Goal: Information Seeking & Learning: Find specific page/section

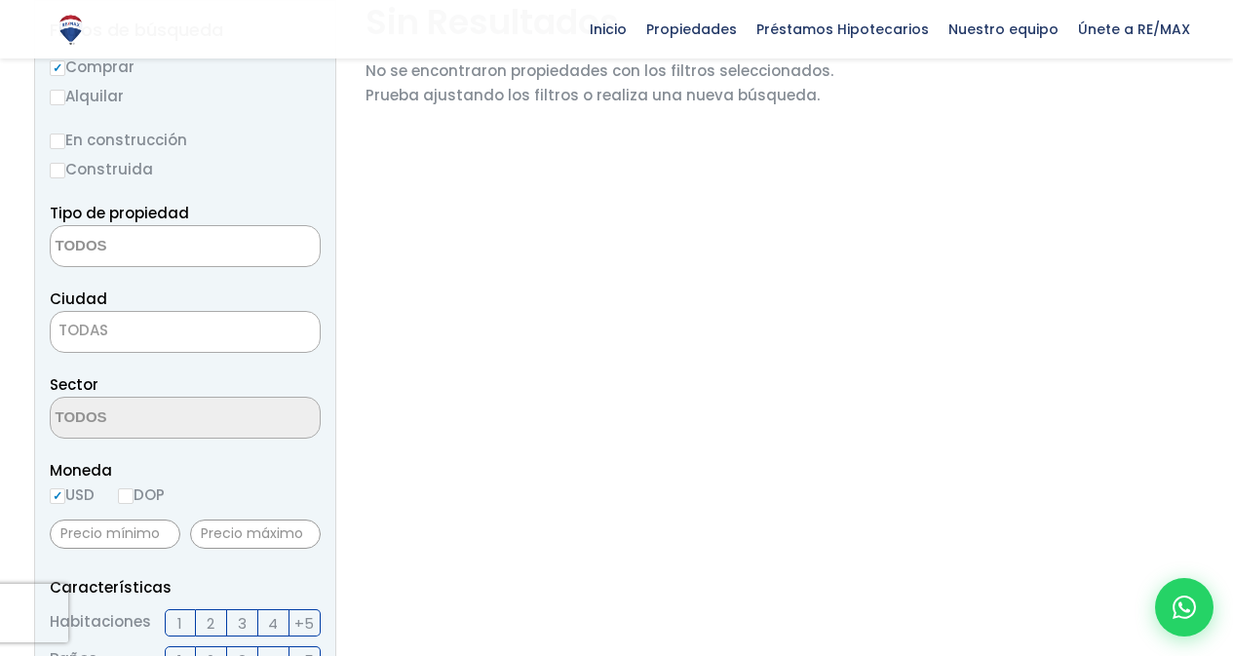
click at [194, 228] on textarea "Search" at bounding box center [145, 247] width 189 height 42
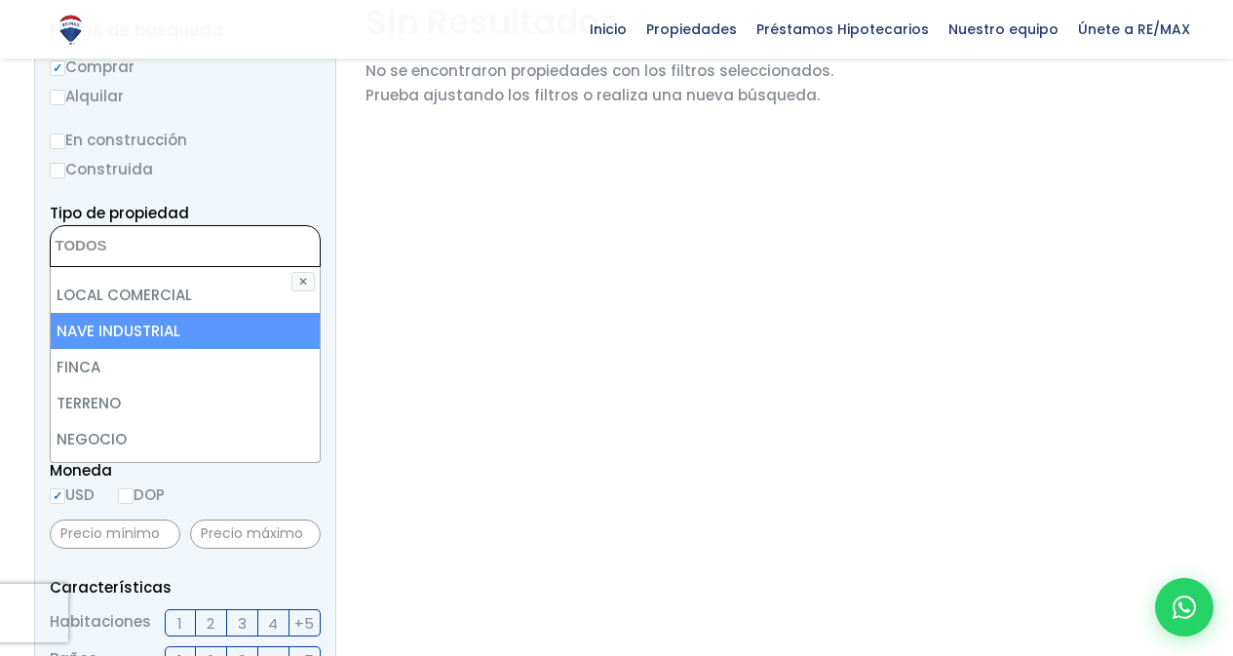
scroll to position [98, 0]
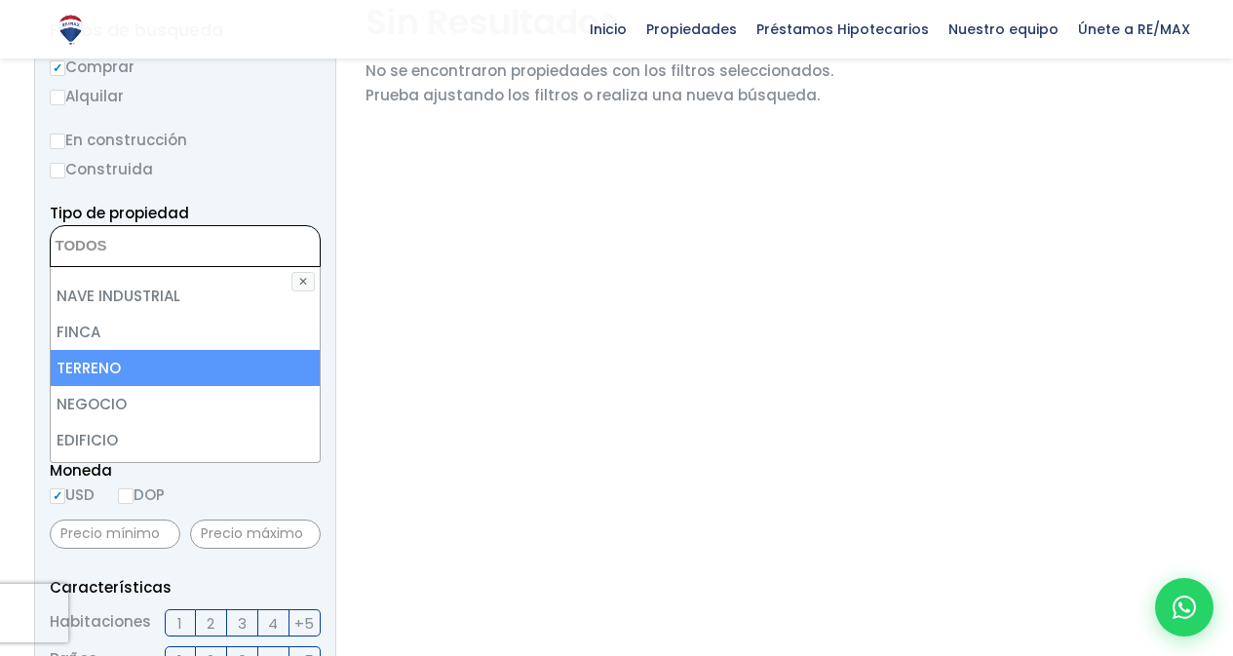
click at [118, 350] on li "TERRENO" at bounding box center [185, 368] width 269 height 36
select select "land"
click at [103, 350] on li "TERRENO" at bounding box center [185, 368] width 269 height 36
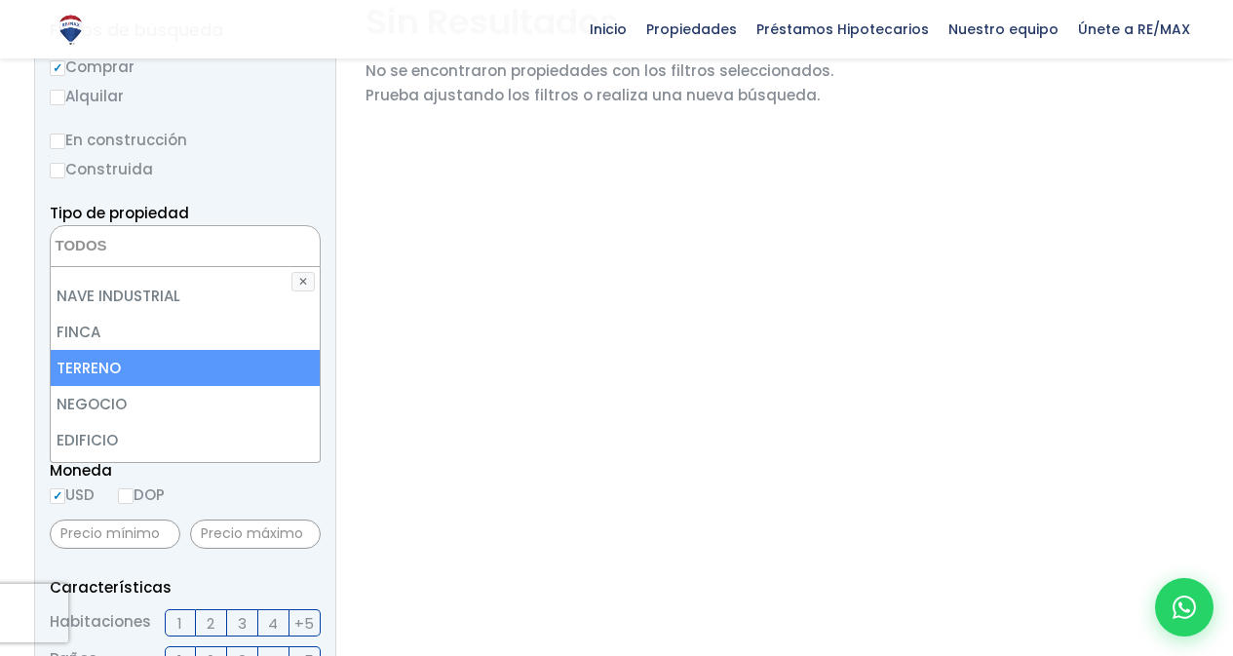
select select "land"
click at [332, 344] on aside "Filtros de búsqueda Comprar Alquilar En construcción Construida Tipo de propied…" at bounding box center [185, 663] width 302 height 1327
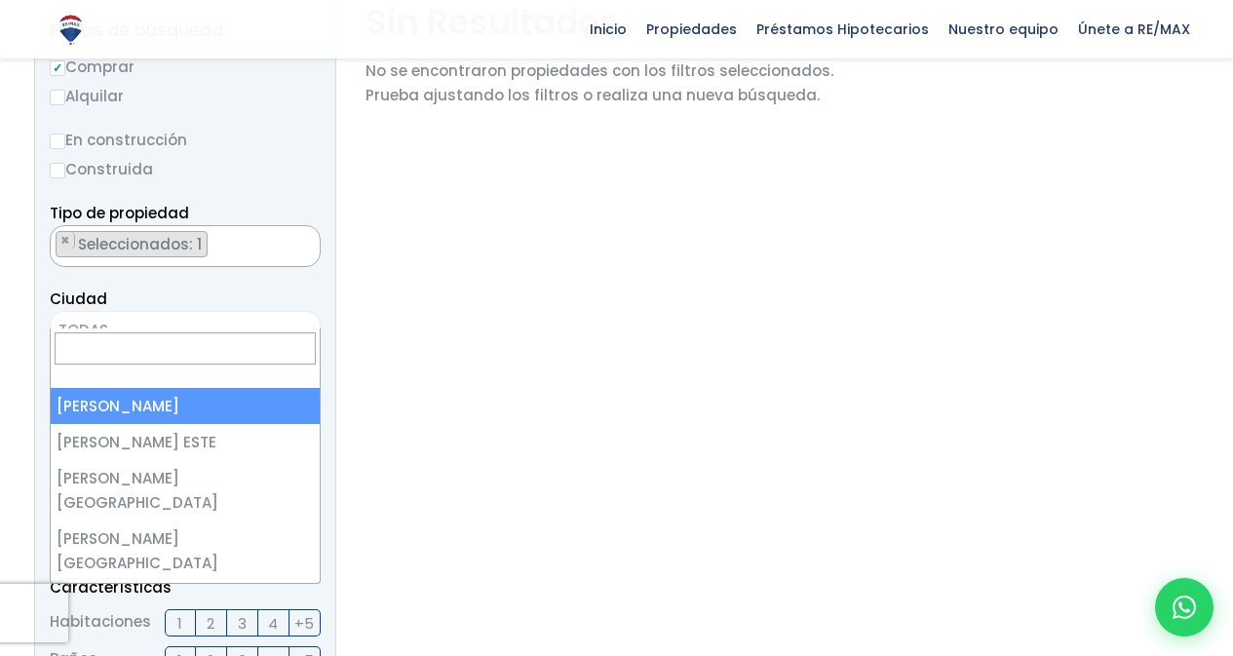
click at [242, 317] on span "TODAS" at bounding box center [185, 330] width 269 height 27
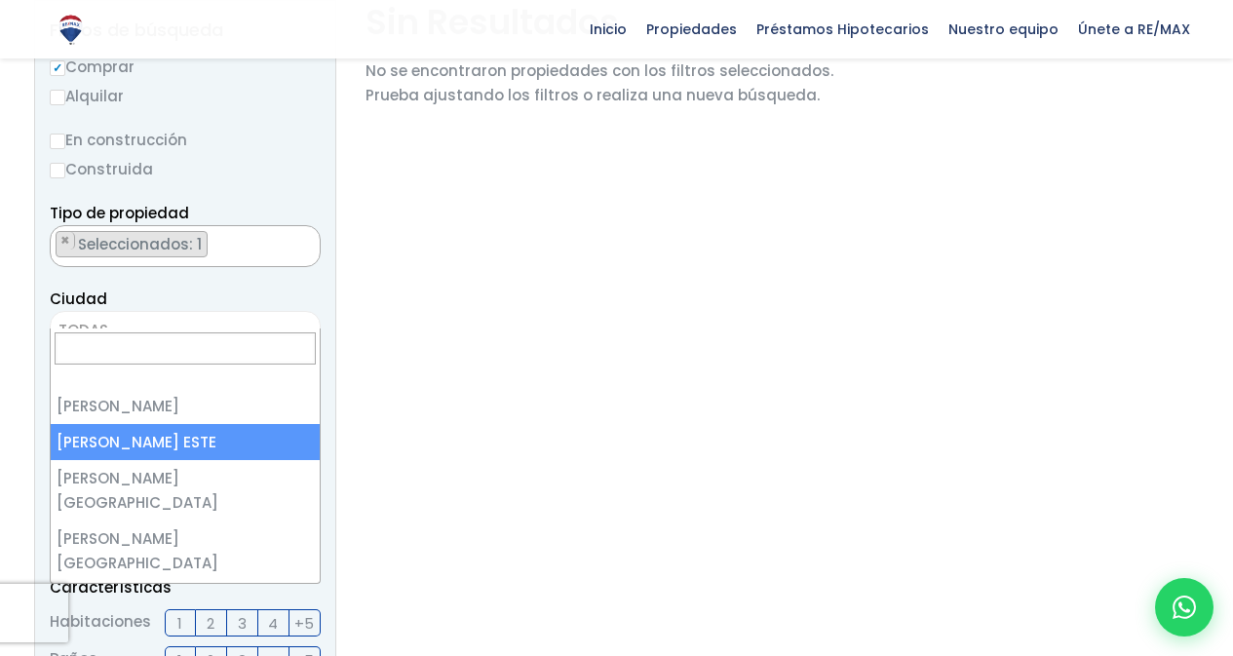
select select "148"
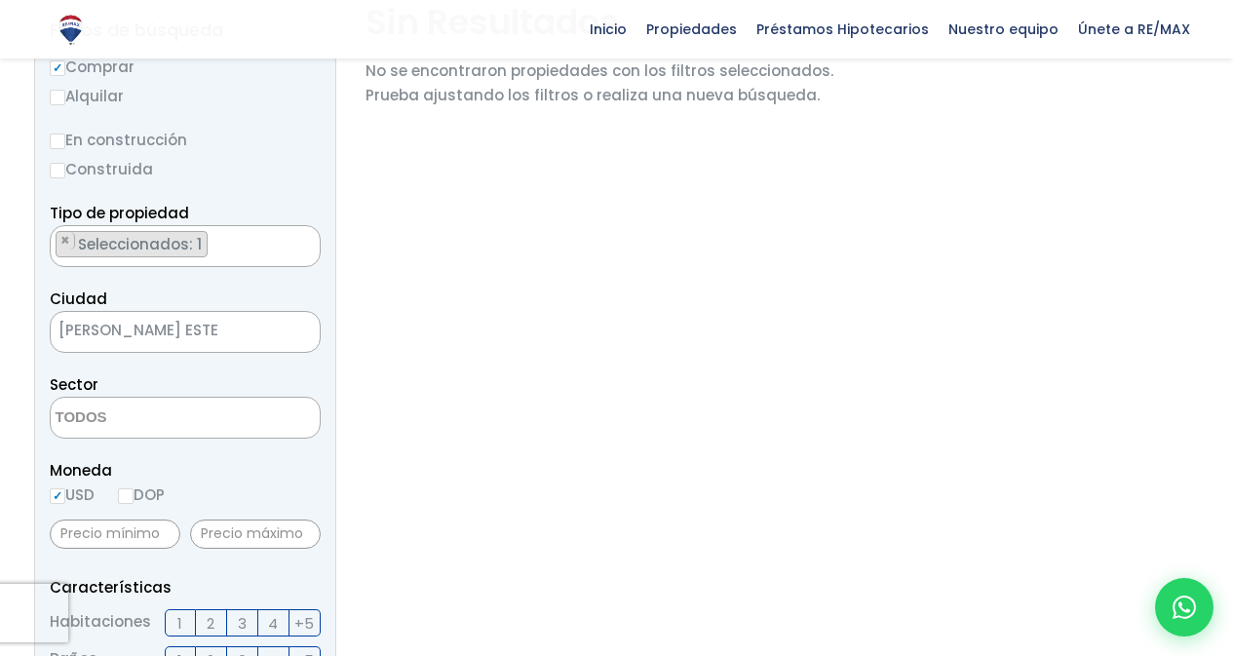
click at [254, 401] on span at bounding box center [185, 418] width 271 height 42
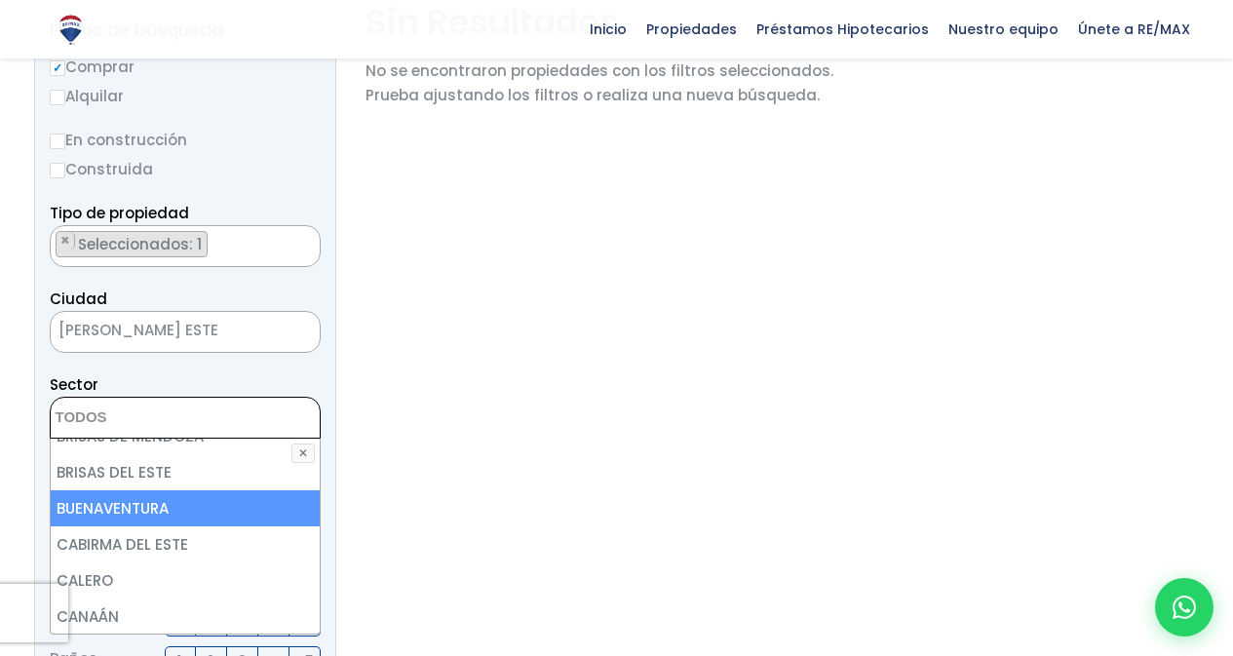
scroll to position [780, 0]
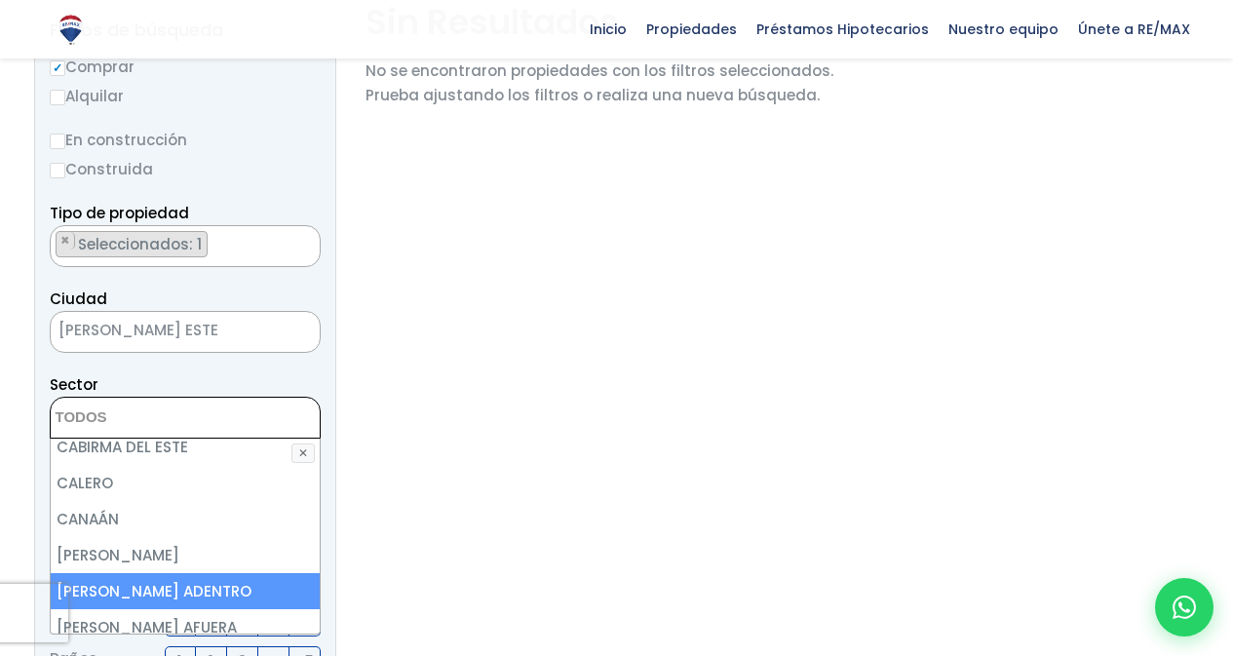
click at [150, 573] on li "CANCINO ADENTRO" at bounding box center [185, 591] width 269 height 36
select select "13254"
click at [326, 384] on aside "Filtros de búsqueda Comprar Alquilar En construcción Construida Tipo de propied…" at bounding box center [185, 663] width 302 height 1327
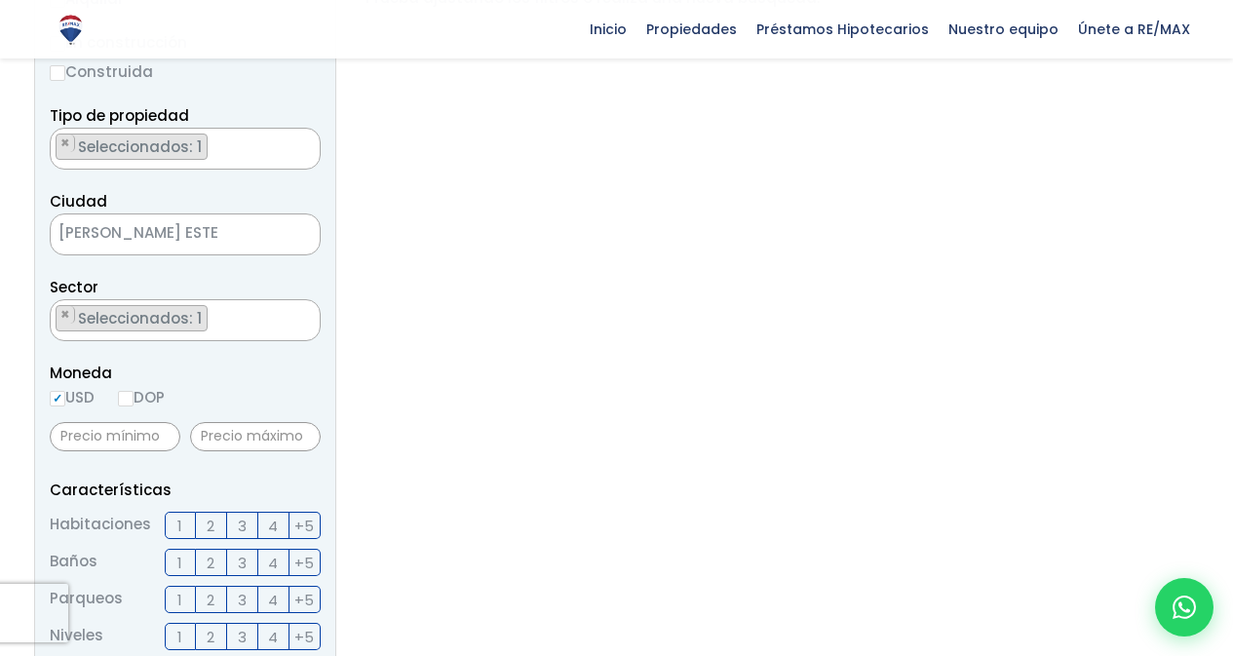
scroll to position [488, 0]
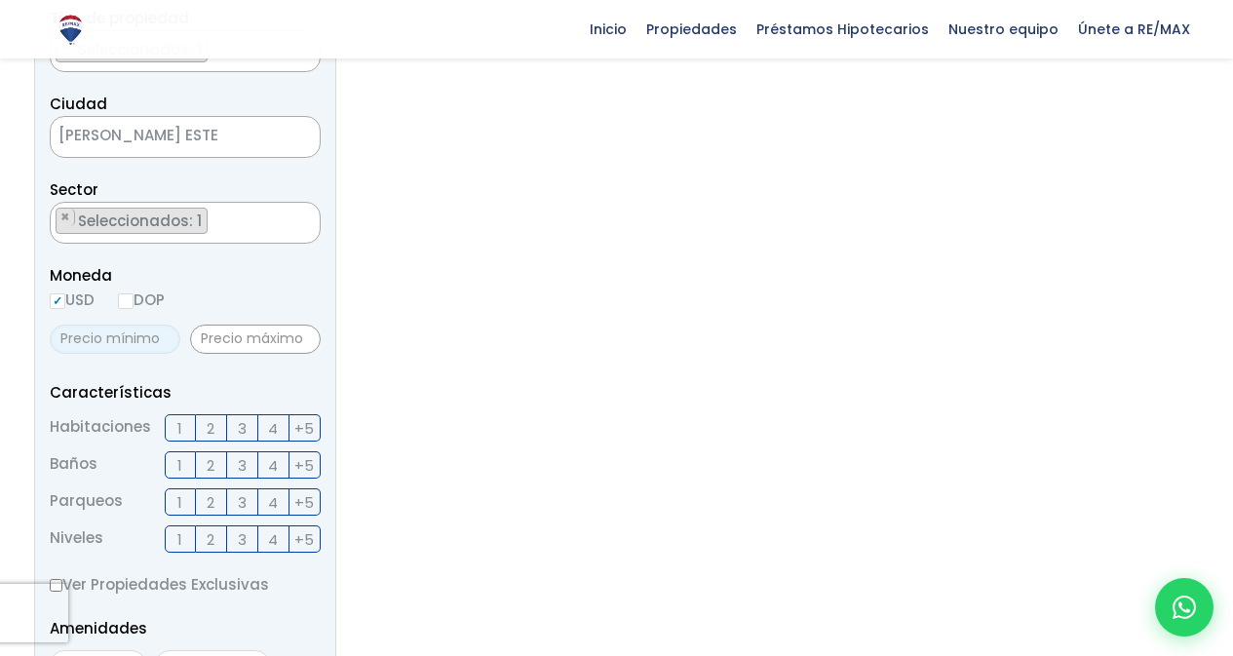
click at [143, 325] on input "text" at bounding box center [115, 339] width 131 height 29
type input "2"
type input "0"
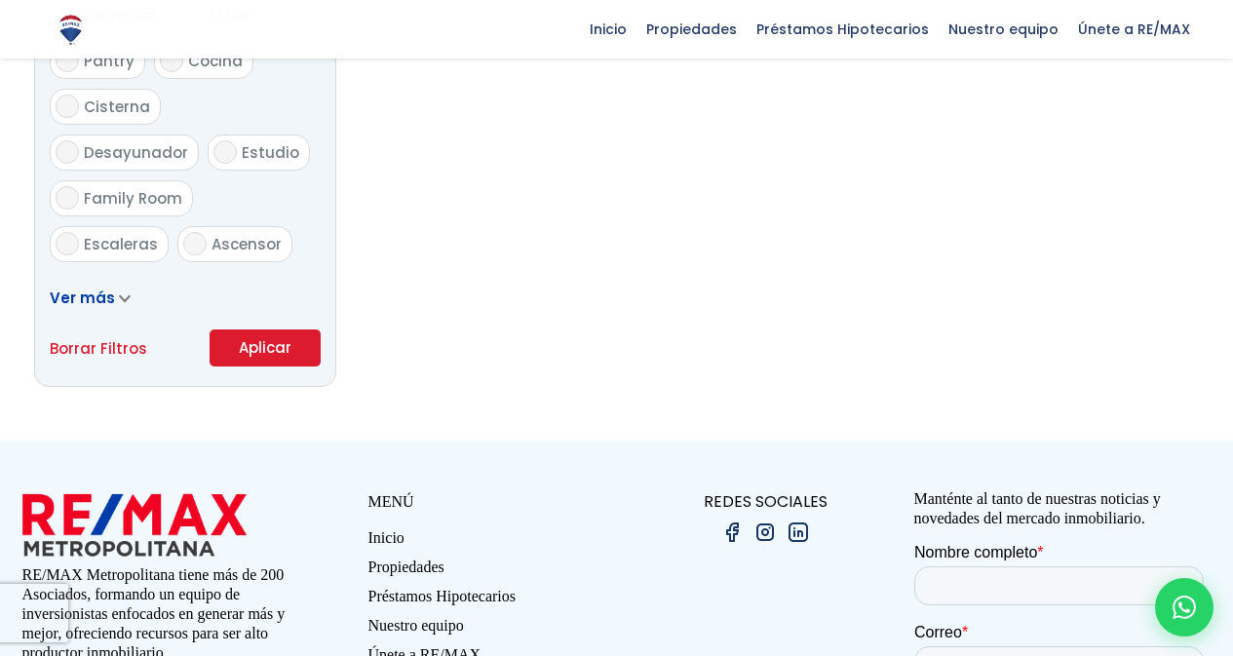
scroll to position [1268, 0]
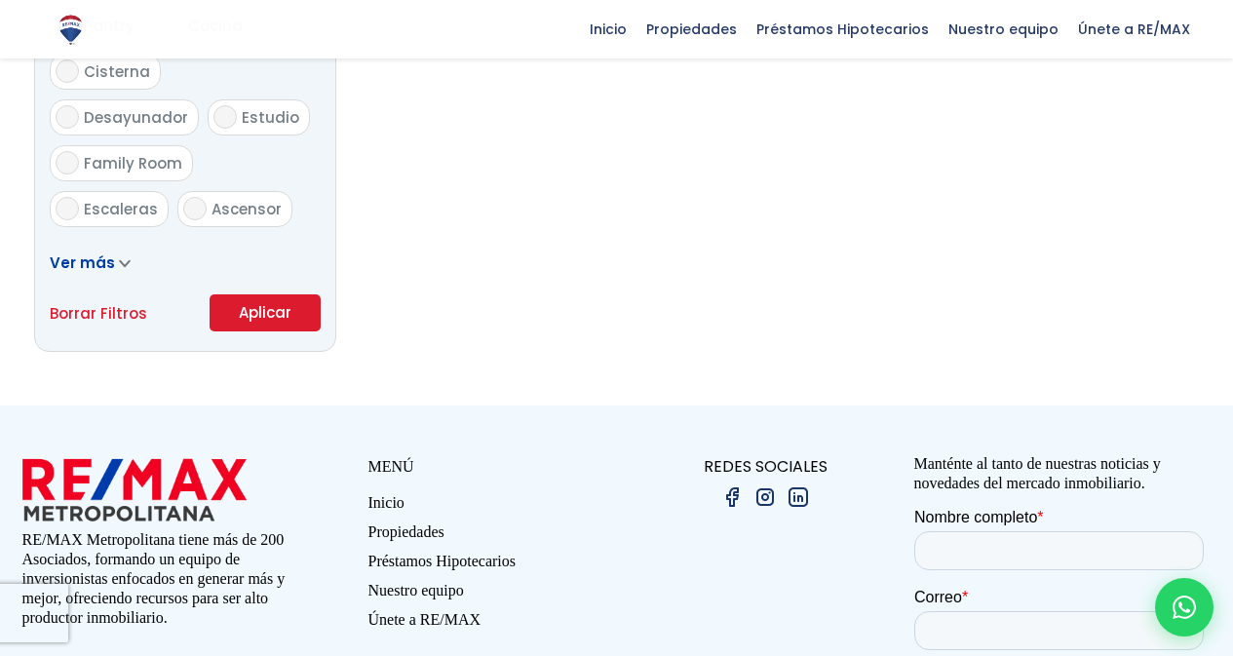
click at [274, 294] on button "Aplicar" at bounding box center [265, 312] width 111 height 37
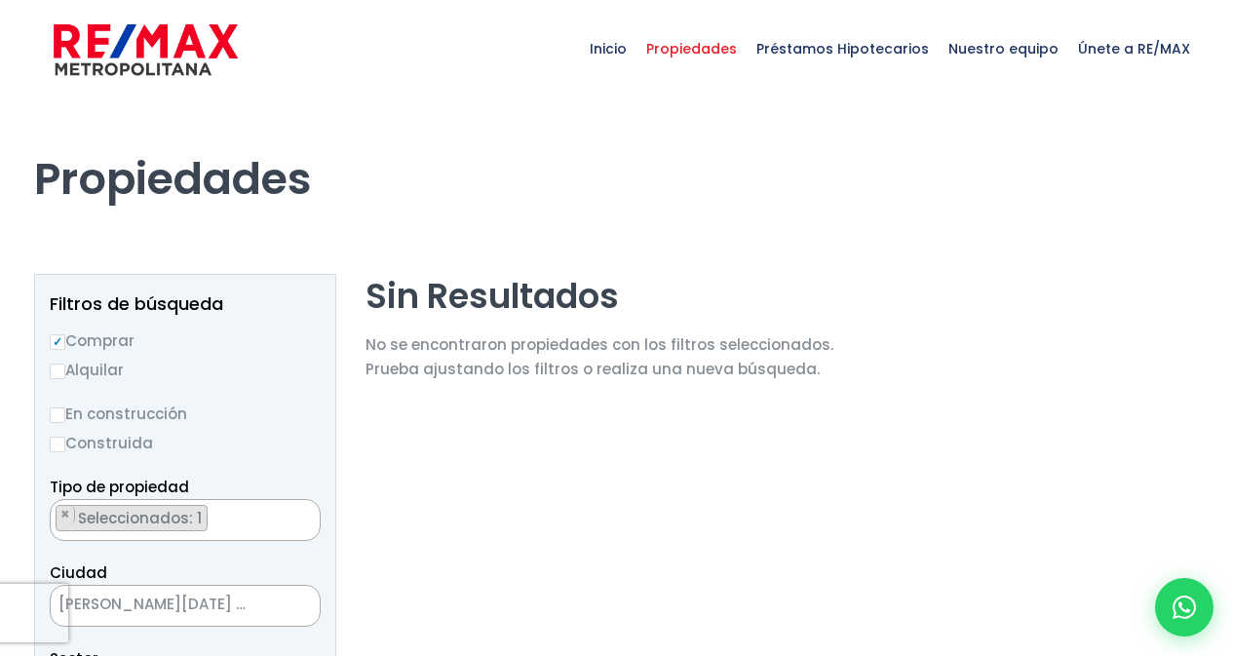
select select "13254"
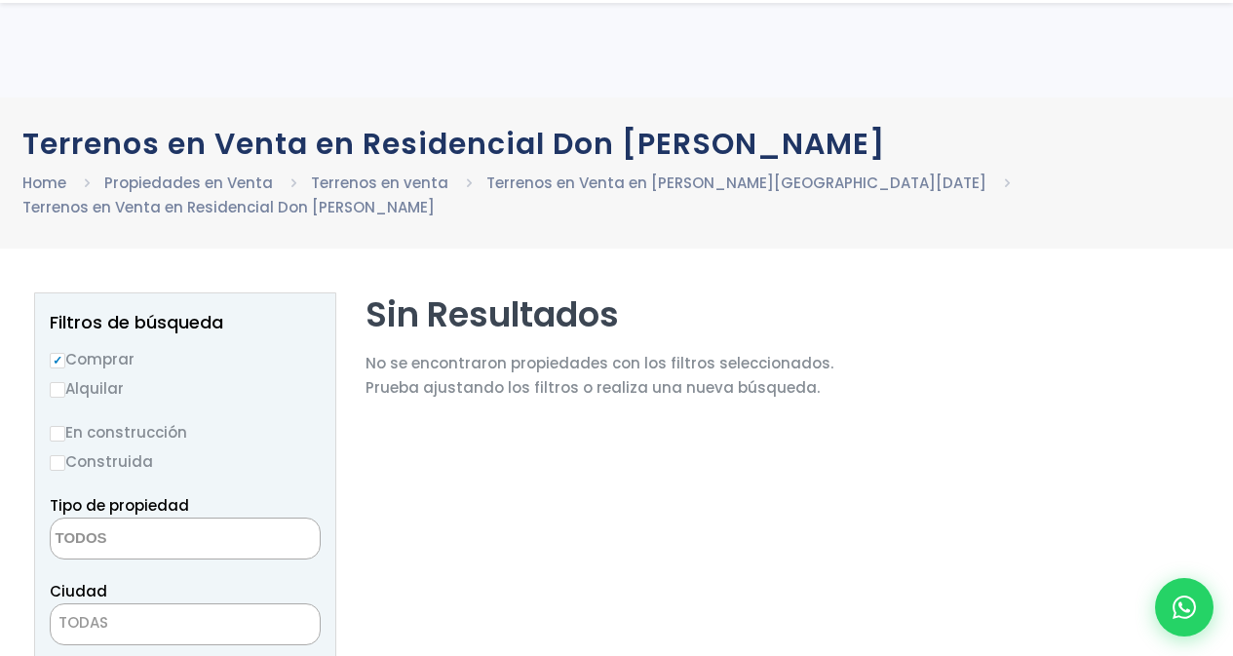
select select "land"
select select "148"
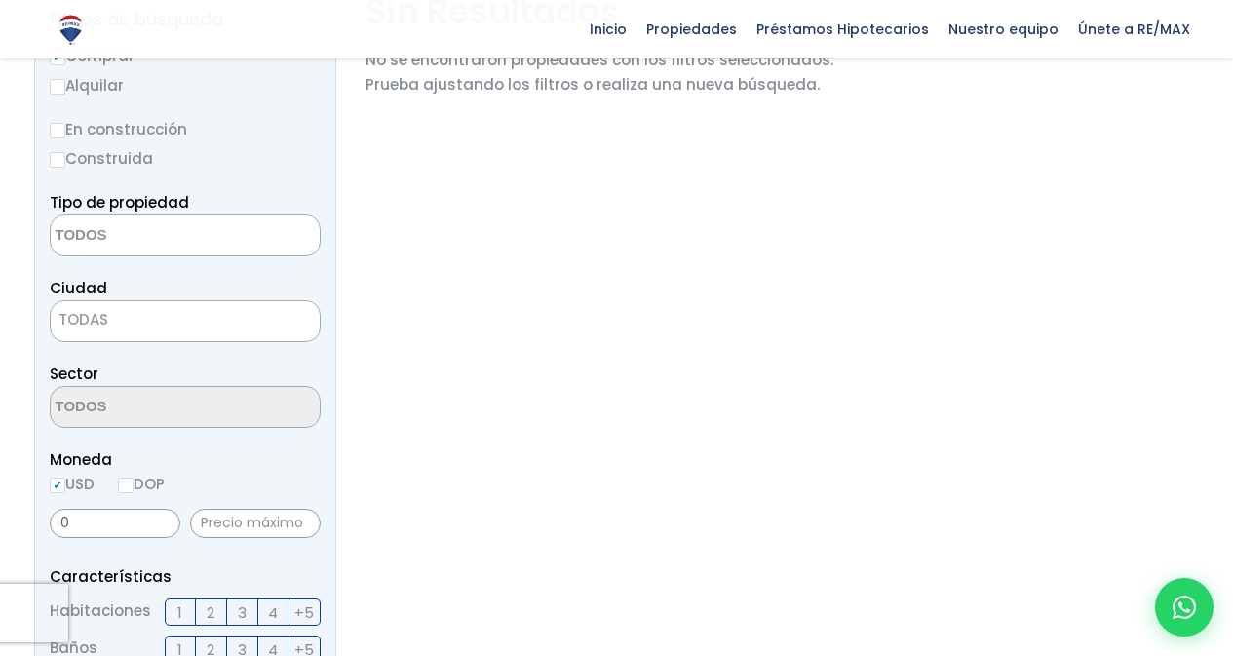
scroll to position [293, 0]
